Goal: Task Accomplishment & Management: Use online tool/utility

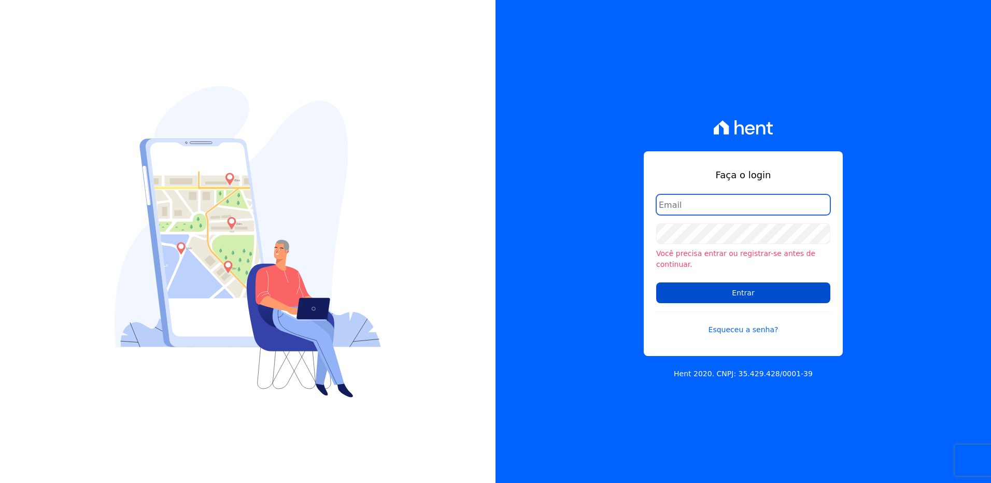
type input "[PERSON_NAME][EMAIL_ADDRESS][DOMAIN_NAME]"
click at [784, 284] on input "Entrar" at bounding box center [743, 293] width 174 height 21
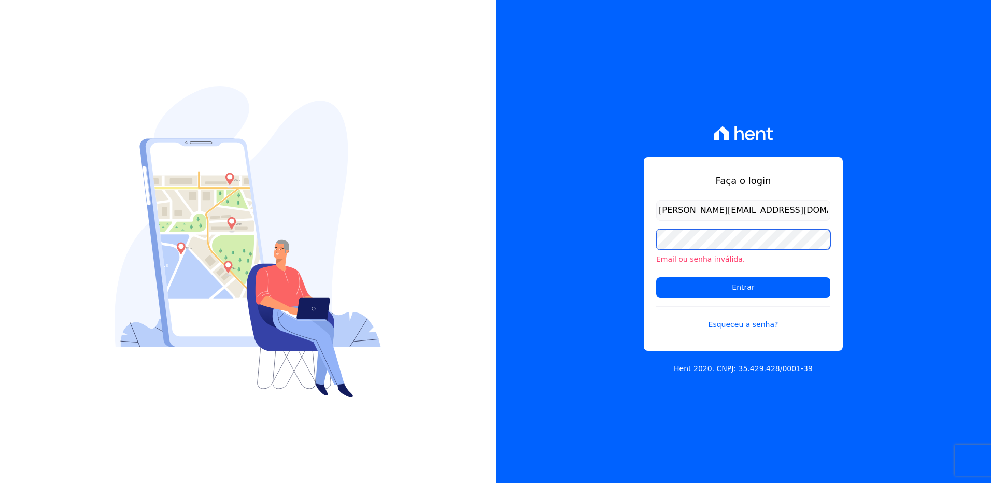
click at [444, 231] on div "Faça o login viviane.morandi@e-arke.com Email ou senha inválida. Entrar Esquece…" at bounding box center [495, 241] width 991 height 483
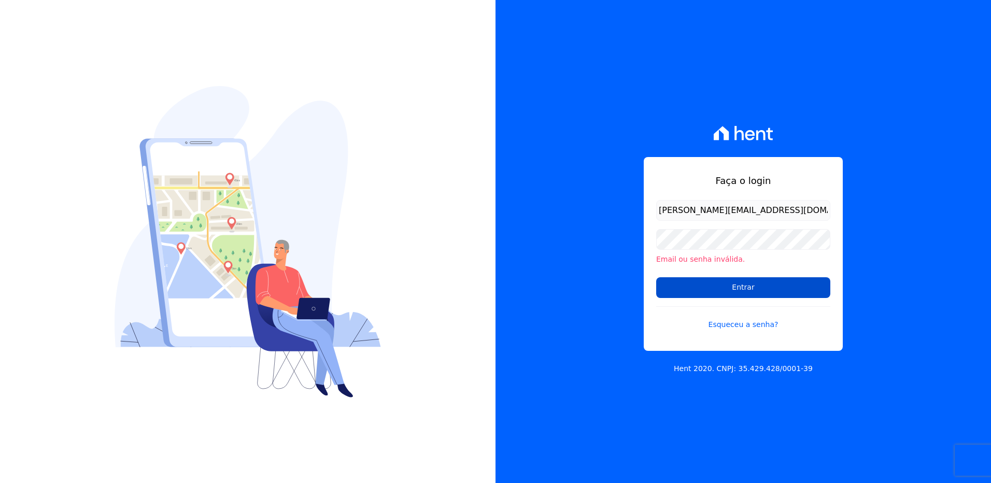
click at [674, 291] on input "Entrar" at bounding box center [743, 287] width 174 height 21
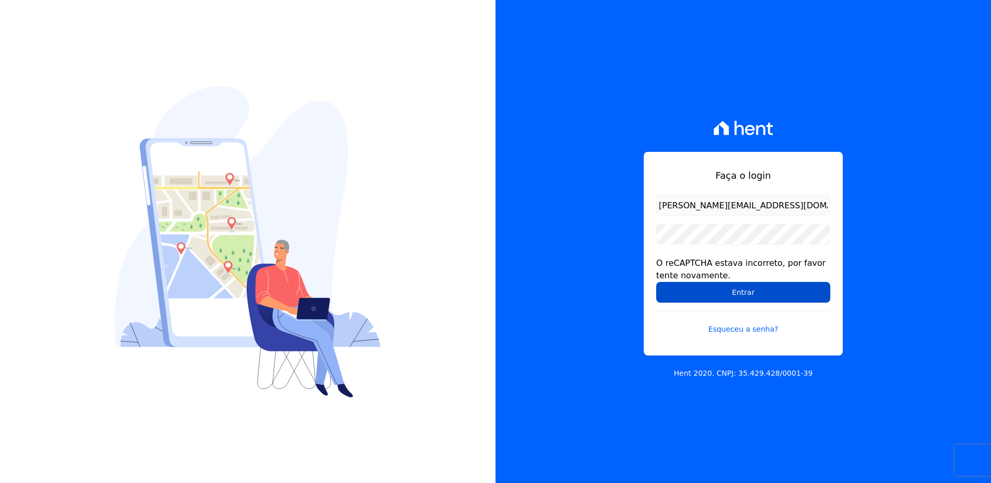
click at [727, 291] on input "Entrar" at bounding box center [743, 292] width 174 height 21
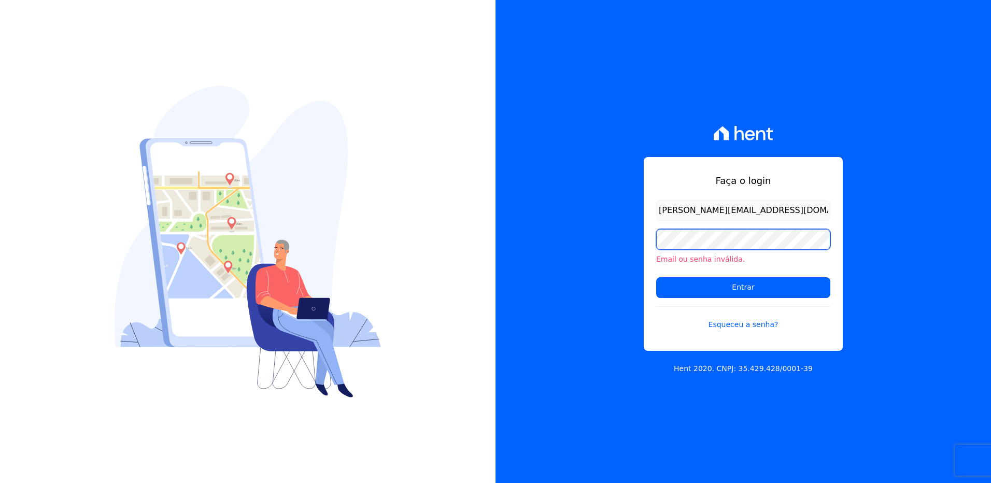
click at [498, 227] on div "Faça o login [PERSON_NAME][EMAIL_ADDRESS][DOMAIN_NAME] Email ou senha inválida.…" at bounding box center [744, 241] width 496 height 483
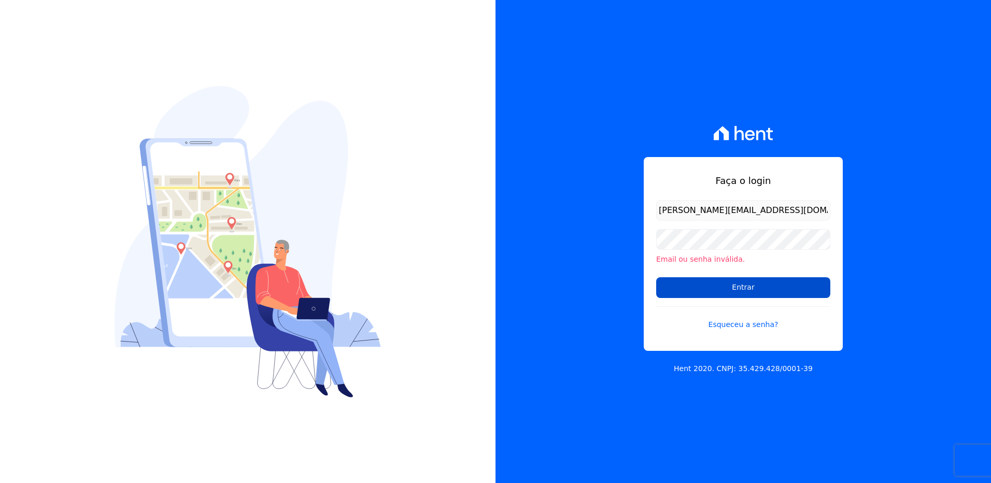
click at [666, 279] on input "Entrar" at bounding box center [743, 287] width 174 height 21
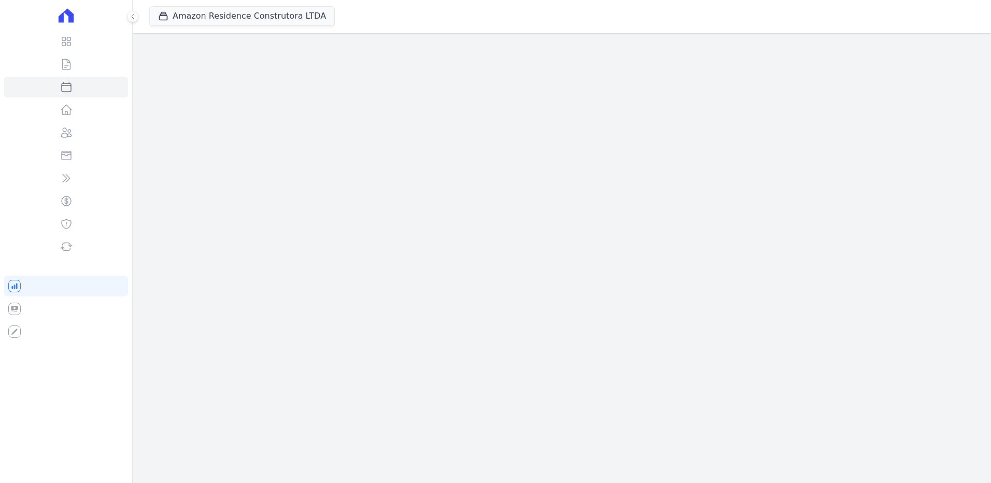
select select
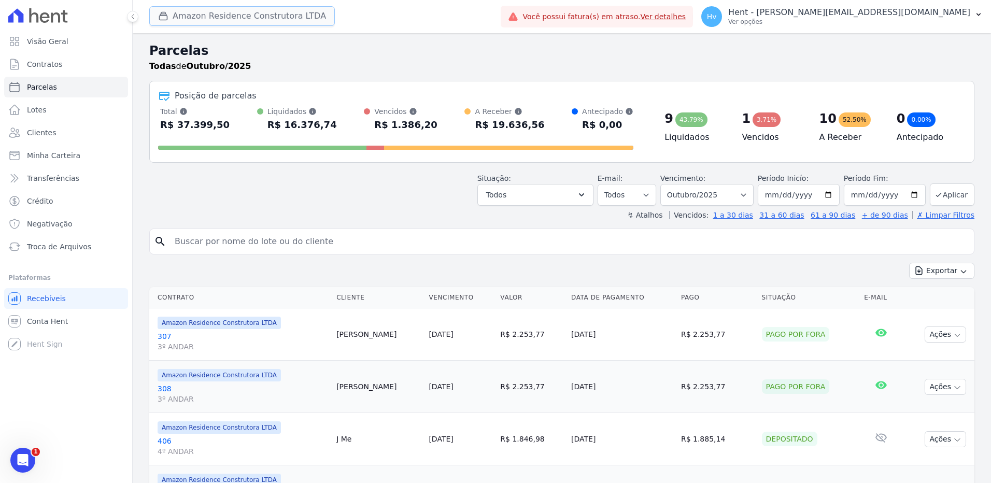
drag, startPoint x: 253, startPoint y: 22, endPoint x: 323, endPoint y: 74, distance: 86.7
click at [253, 22] on button "Amazon Residence Construtora LTDA" at bounding box center [242, 16] width 186 height 20
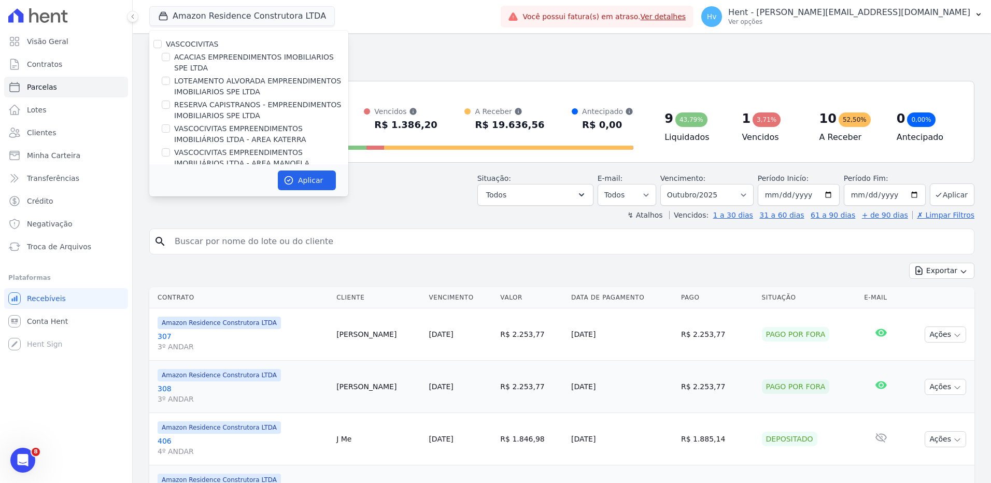
scroll to position [5677, 0]
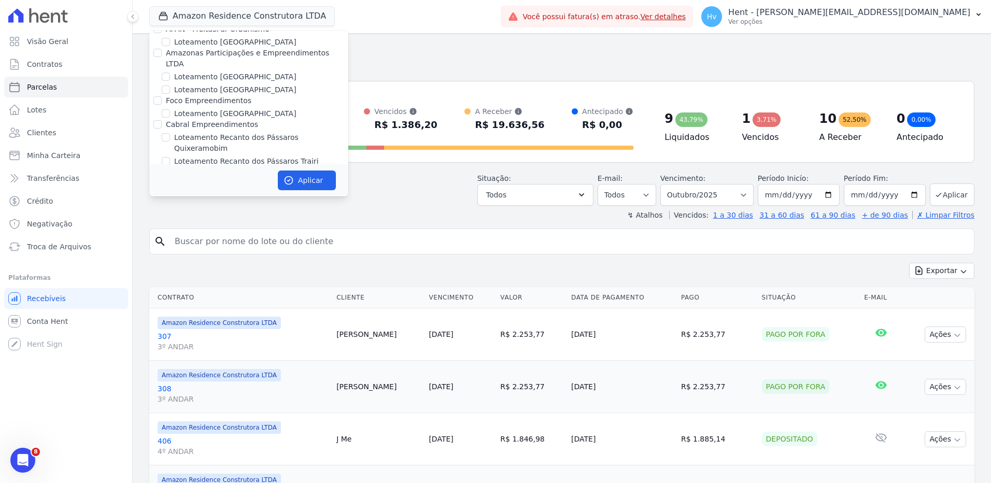
drag, startPoint x: 189, startPoint y: 106, endPoint x: 198, endPoint y: 109, distance: 9.1
click at [189, 377] on label "LUV PENHA" at bounding box center [194, 382] width 41 height 11
click at [170, 378] on input "LUV PENHA" at bounding box center [166, 382] width 8 height 8
checkbox input "true"
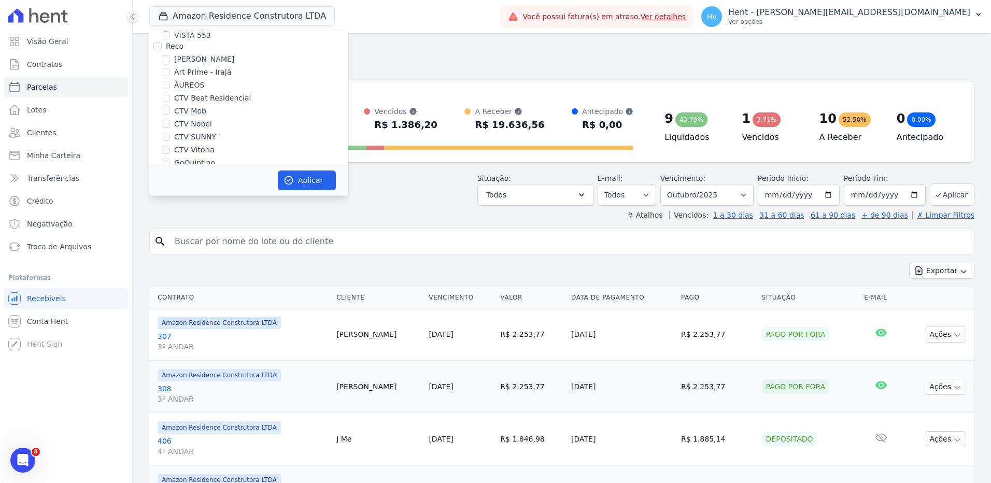
scroll to position [2023, 0]
click at [225, 238] on label "Amazon Residence Construtora LTDA" at bounding box center [241, 243] width 134 height 11
click at [170, 239] on input "Amazon Residence Construtora LTDA" at bounding box center [166, 243] width 8 height 8
checkbox input "false"
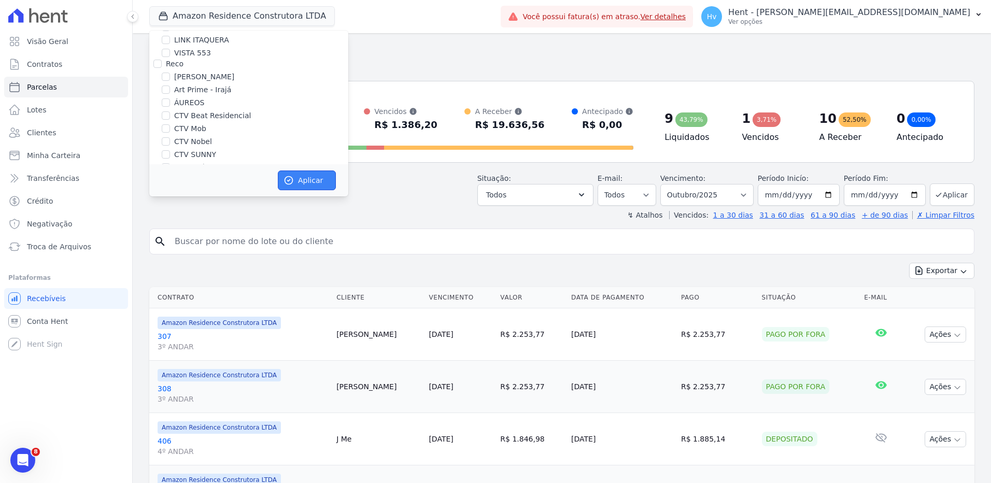
click at [316, 184] on button "Aplicar" at bounding box center [307, 181] width 58 height 20
select select
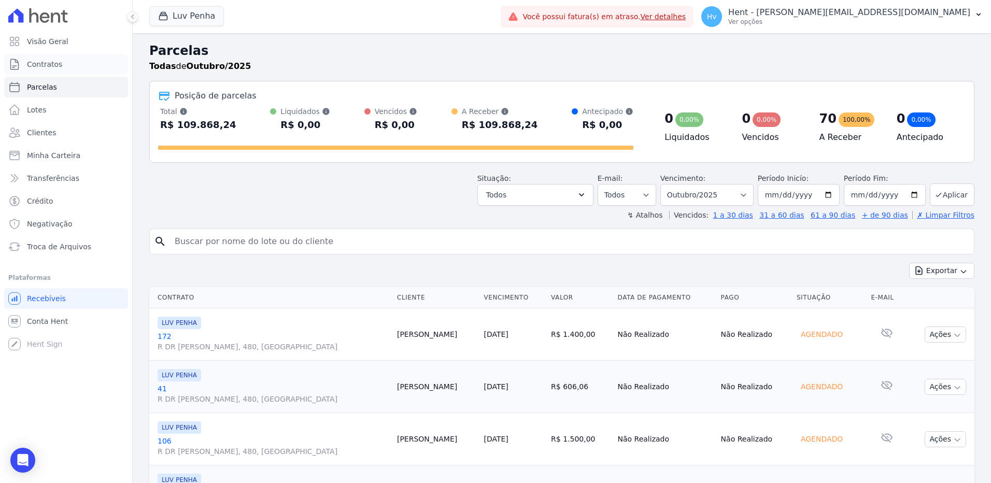
drag, startPoint x: 52, startPoint y: 68, endPoint x: 131, endPoint y: 116, distance: 92.1
click at [52, 68] on span "Contratos" at bounding box center [44, 64] width 35 height 10
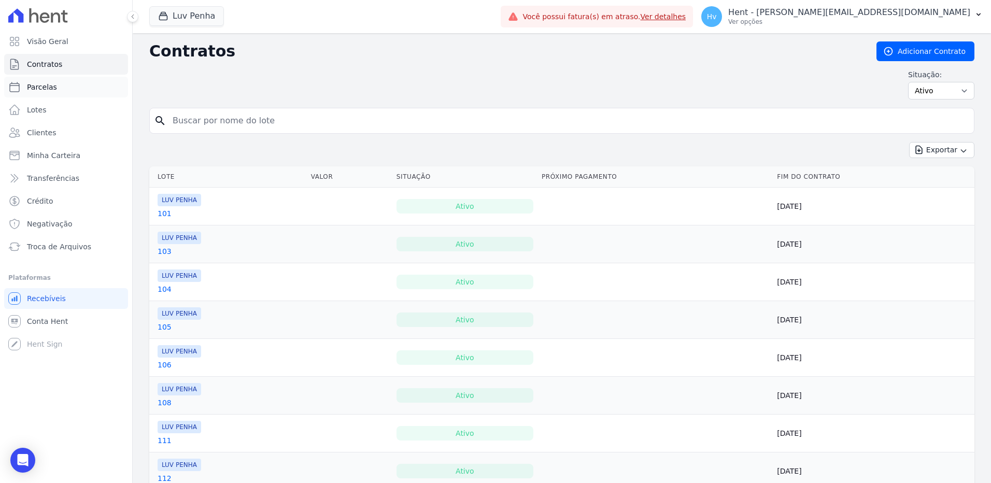
click at [61, 88] on link "Parcelas" at bounding box center [66, 87] width 124 height 21
select select
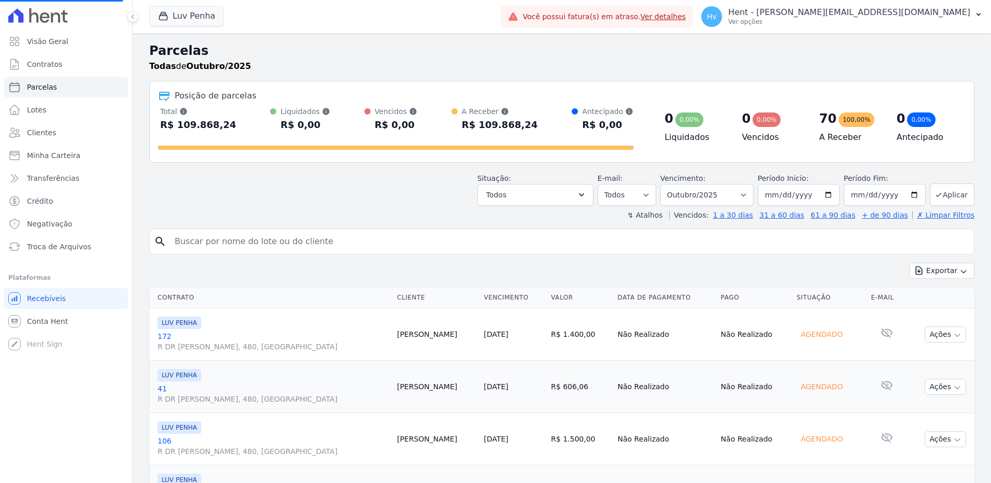
select select
click at [579, 194] on button "Todos" at bounding box center [535, 195] width 116 height 22
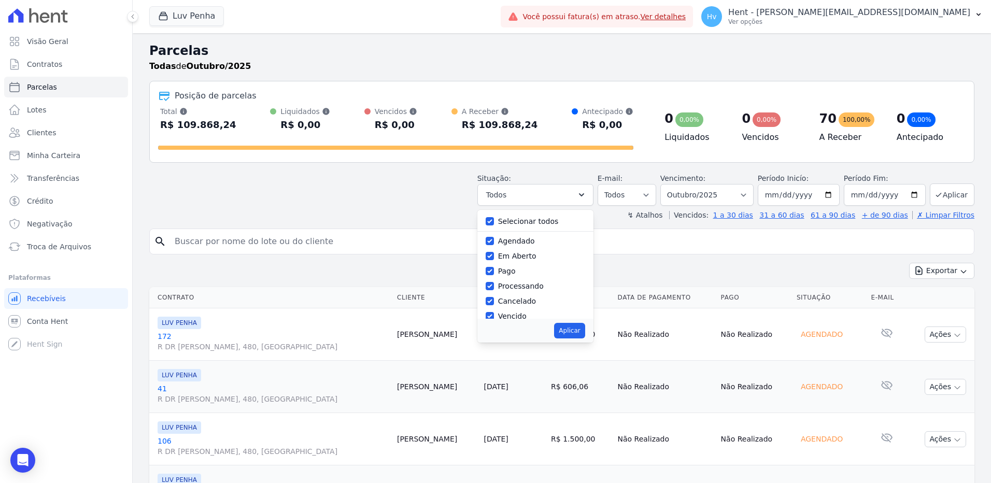
click at [542, 223] on label "Selecionar todos" at bounding box center [528, 221] width 61 height 8
click at [494, 223] on input "Selecionar todos" at bounding box center [490, 221] width 8 height 8
checkbox input "false"
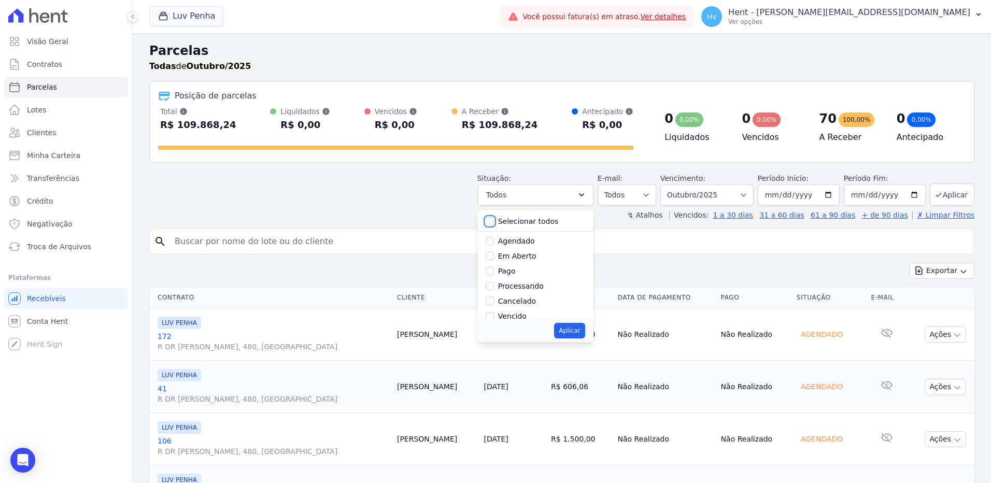
checkbox input "false"
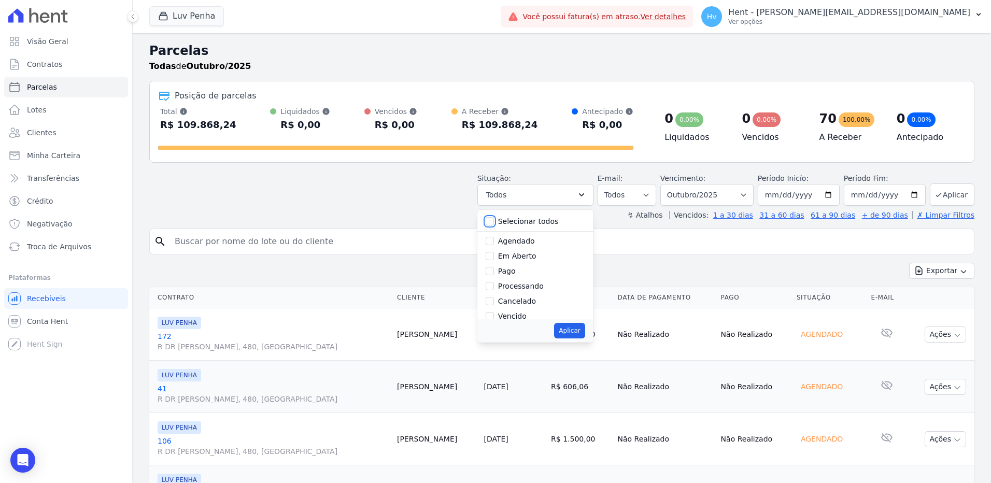
checkbox input "false"
click at [524, 257] on label "Em Aberto" at bounding box center [517, 256] width 38 height 8
click at [494, 257] on input "Em Aberto" at bounding box center [490, 256] width 8 height 8
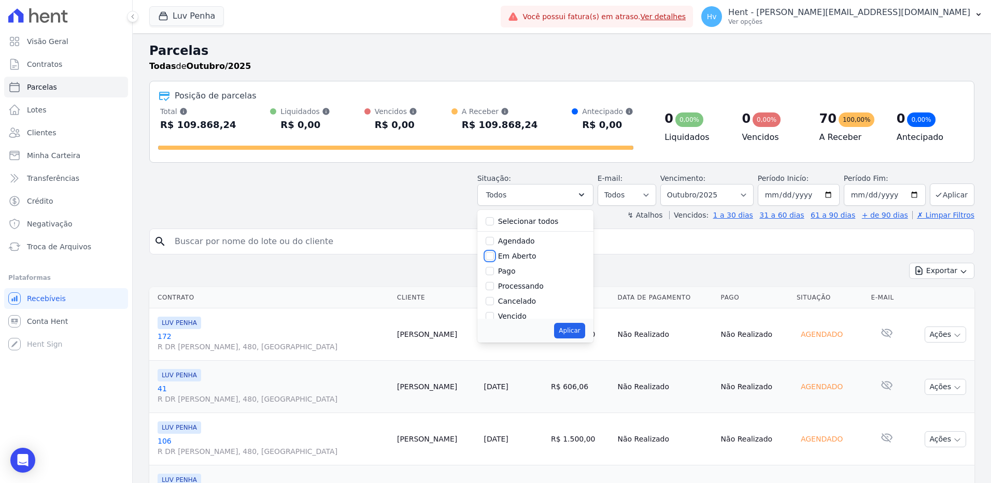
checkbox input "true"
click at [571, 334] on button "Aplicar" at bounding box center [569, 331] width 31 height 16
select select "pending"
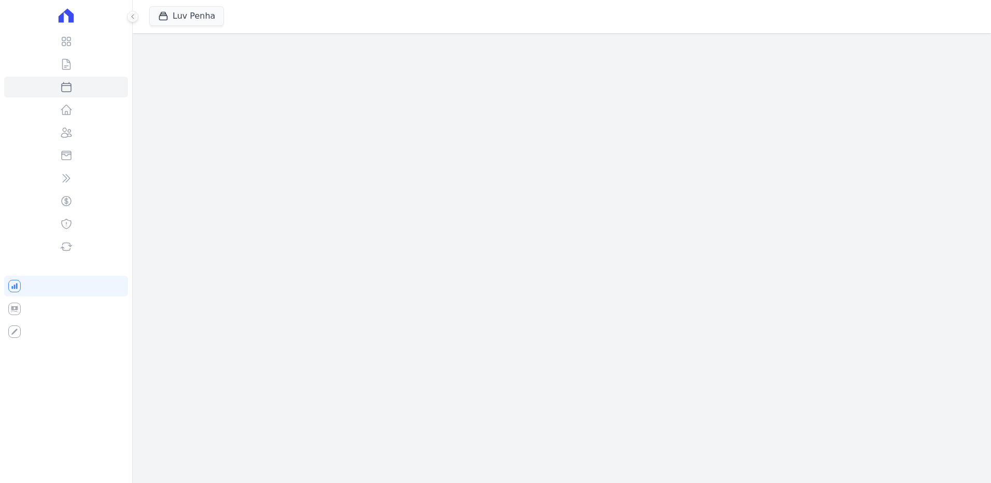
select select
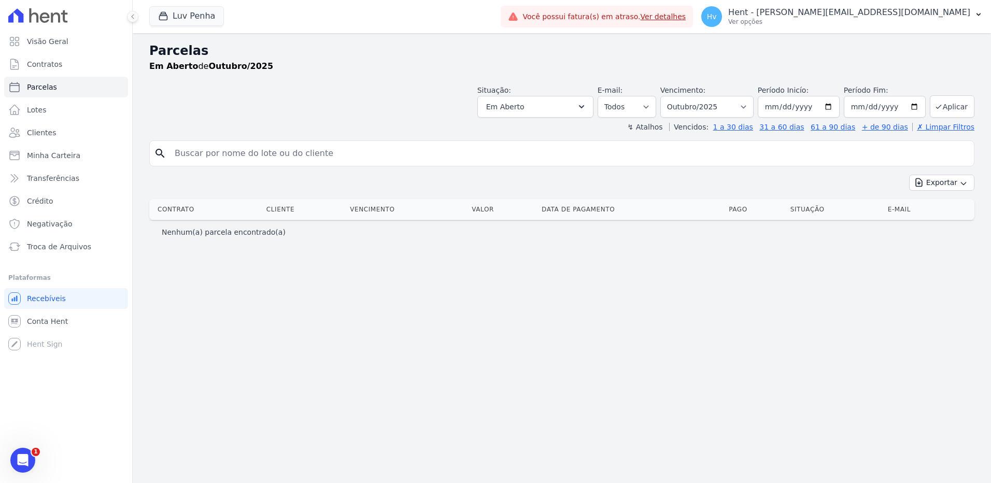
click at [410, 265] on div "Parcelas Em [GEOGRAPHIC_DATA] de Outubro/2025 Situação: Agendado Em Aberto Pago…" at bounding box center [562, 258] width 858 height 450
click at [859, 17] on p "Hent - [PERSON_NAME][EMAIL_ADDRESS][DOMAIN_NAME]" at bounding box center [849, 12] width 242 height 10
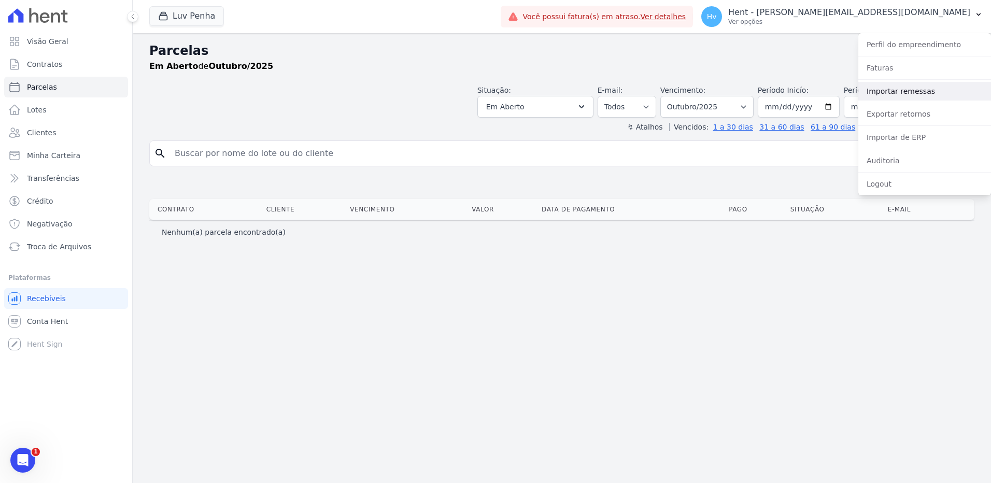
click at [897, 92] on link "Importar remessas" at bounding box center [924, 91] width 133 height 19
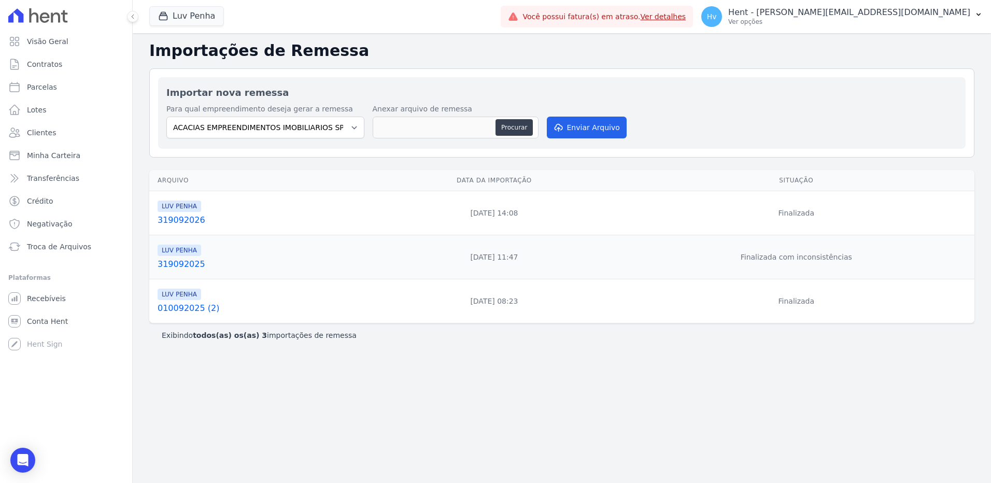
click at [185, 221] on link "319092026" at bounding box center [262, 220] width 208 height 12
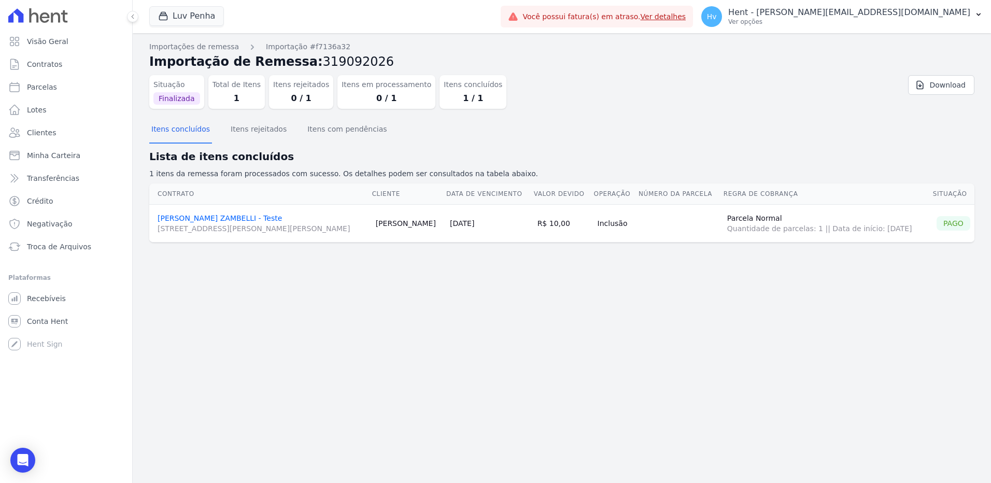
click at [594, 341] on div "Importações de remessa Importação #f7136a32 Importação de Remessa: 319092026 Si…" at bounding box center [562, 258] width 858 height 450
click at [55, 67] on span "Contratos" at bounding box center [44, 64] width 35 height 10
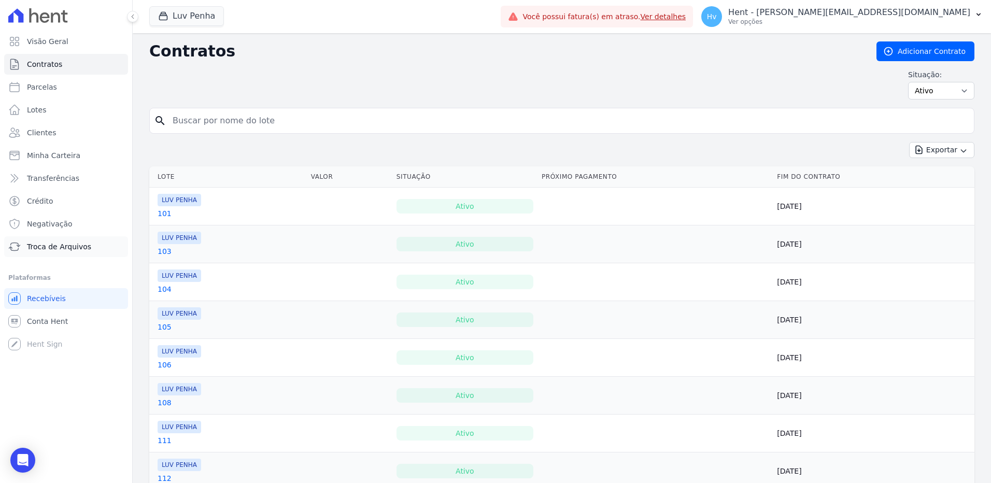
click at [51, 246] on span "Troca de Arquivos" at bounding box center [59, 247] width 64 height 10
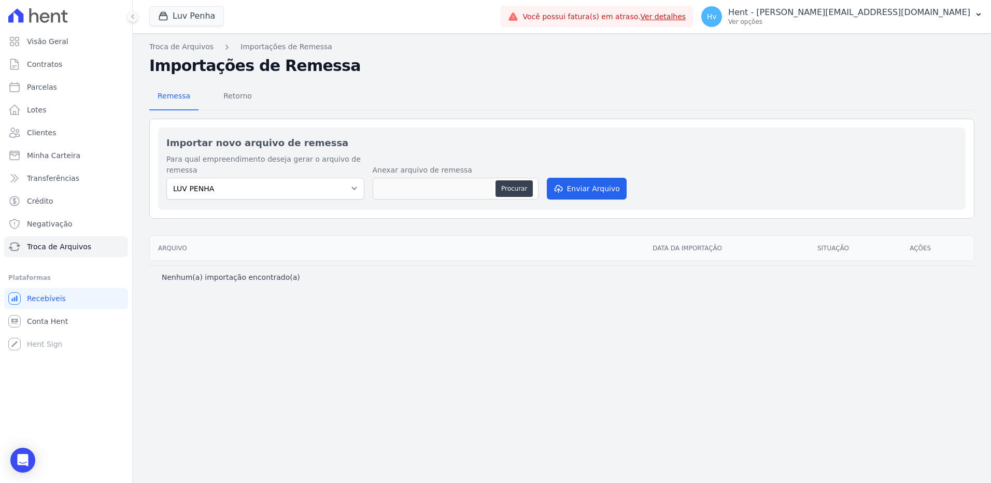
click at [270, 309] on div "Troca de Arquivos Importações de Remessa Importações de Remessa Remessa Retorno…" at bounding box center [562, 258] width 858 height 450
click at [64, 59] on link "Contratos" at bounding box center [66, 64] width 124 height 21
